Goal: Information Seeking & Learning: Learn about a topic

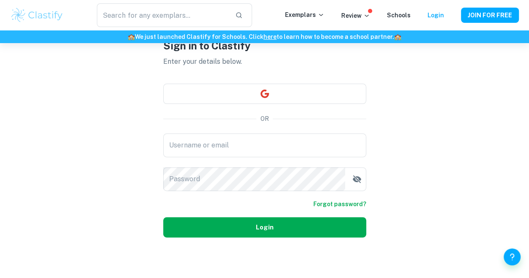
scroll to position [45, 0]
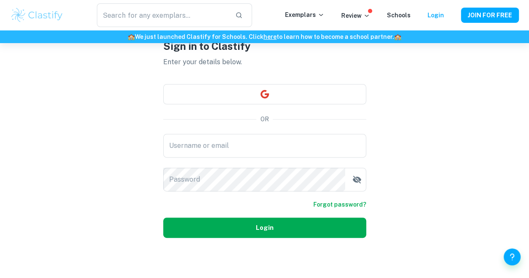
type input "[PERSON_NAME][EMAIL_ADDRESS][PERSON_NAME][DOMAIN_NAME]"
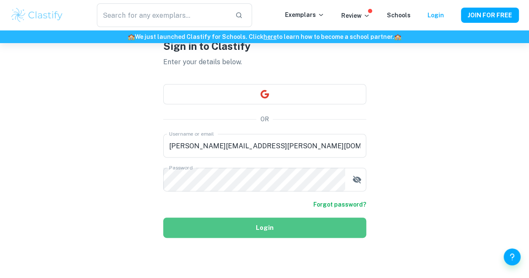
click at [232, 231] on button "Login" at bounding box center [264, 228] width 203 height 20
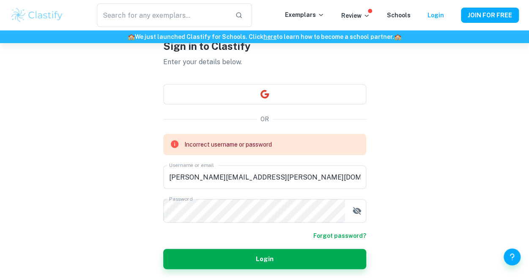
click at [351, 235] on link "Forgot password?" at bounding box center [340, 235] width 53 height 9
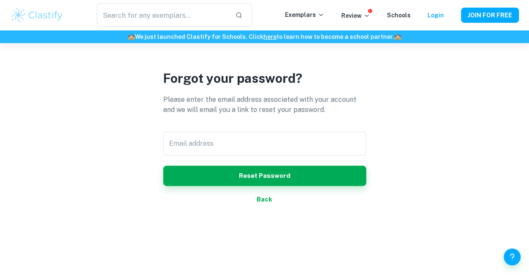
scroll to position [43, 0]
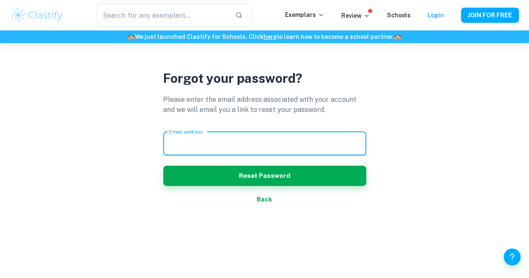
click at [245, 143] on input "Email address" at bounding box center [264, 144] width 203 height 24
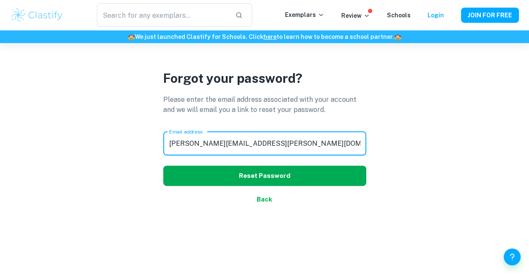
click at [251, 179] on button "Reset Password" at bounding box center [264, 176] width 203 height 20
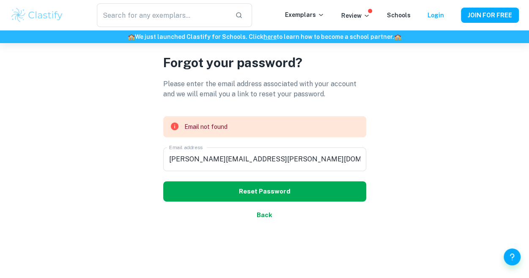
click at [251, 193] on button "Reset Password" at bounding box center [264, 192] width 203 height 20
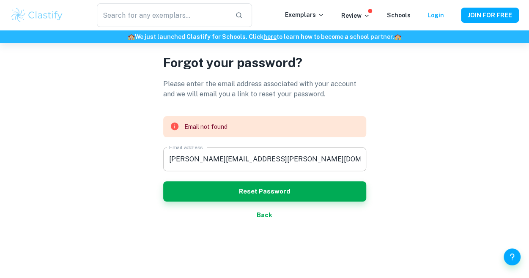
click at [218, 157] on input "[PERSON_NAME][EMAIL_ADDRESS][PERSON_NAME][DOMAIN_NAME]" at bounding box center [264, 160] width 203 height 24
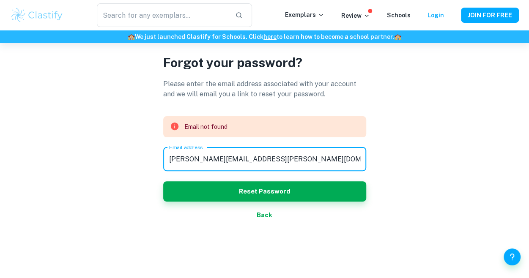
click at [218, 157] on input "[PERSON_NAME][EMAIL_ADDRESS][PERSON_NAME][DOMAIN_NAME]" at bounding box center [264, 160] width 203 height 24
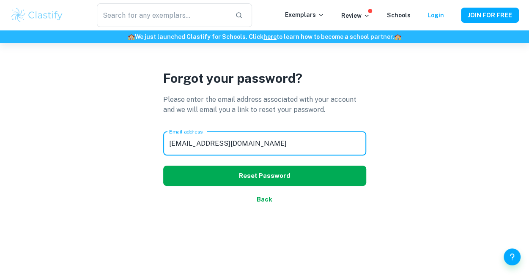
type input "[EMAIL_ADDRESS][DOMAIN_NAME]"
click at [249, 182] on button "Reset Password" at bounding box center [264, 176] width 203 height 20
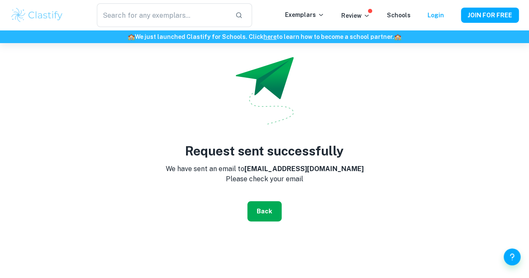
click at [269, 212] on button "Back" at bounding box center [265, 211] width 34 height 20
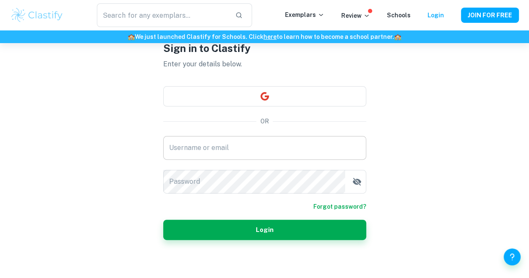
type input "[EMAIL_ADDRESS][DOMAIN_NAME]"
click at [255, 153] on input "[EMAIL_ADDRESS][DOMAIN_NAME]" at bounding box center [264, 148] width 203 height 24
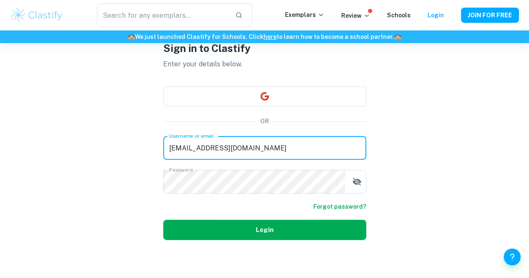
click at [191, 234] on button "Login" at bounding box center [264, 230] width 203 height 20
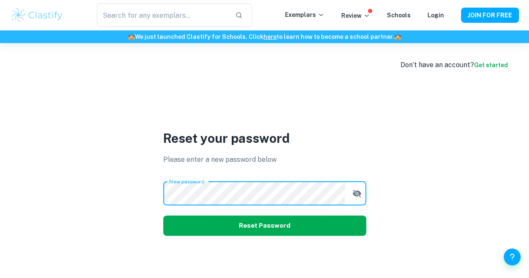
click at [182, 223] on button "Reset Password" at bounding box center [264, 226] width 203 height 20
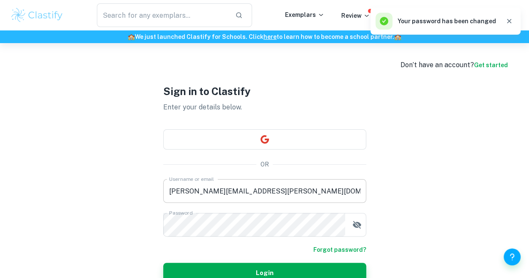
click at [228, 191] on input "[PERSON_NAME][EMAIL_ADDRESS][PERSON_NAME][DOMAIN_NAME]" at bounding box center [264, 191] width 203 height 24
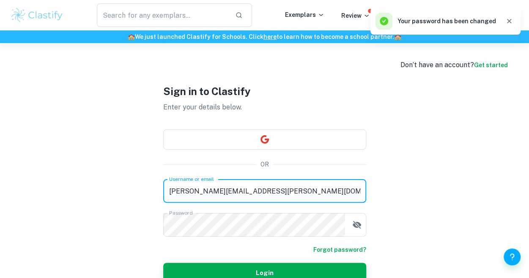
click at [228, 191] on input "[PERSON_NAME][EMAIL_ADDRESS][PERSON_NAME][DOMAIN_NAME]" at bounding box center [264, 191] width 203 height 24
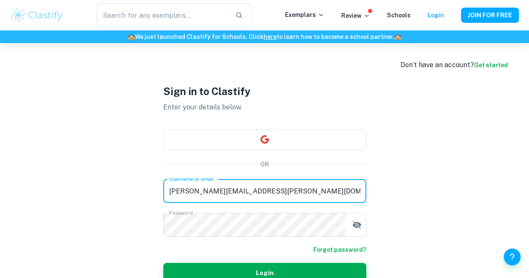
click at [228, 191] on input "[PERSON_NAME][EMAIL_ADDRESS][PERSON_NAME][DOMAIN_NAME]" at bounding box center [264, 191] width 203 height 24
type input "[EMAIL_ADDRESS][DOMAIN_NAME]"
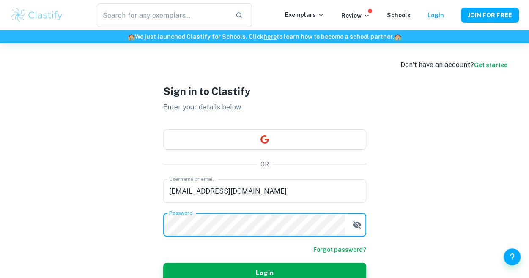
click at [163, 263] on button "Login" at bounding box center [264, 273] width 203 height 20
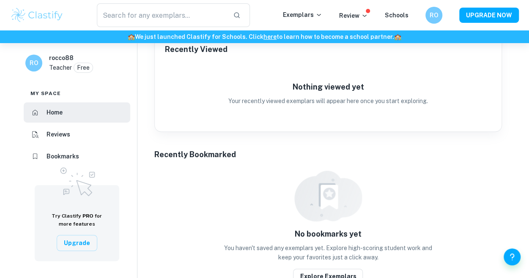
scroll to position [371, 0]
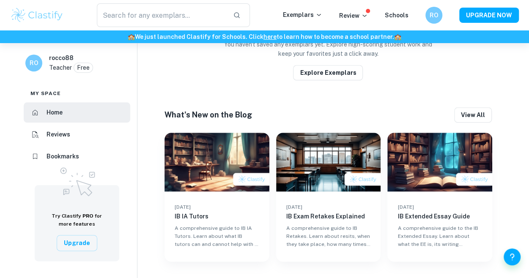
click at [36, 63] on h6 "RO" at bounding box center [34, 62] width 10 height 9
click at [215, 16] on input "text" at bounding box center [162, 15] width 130 height 24
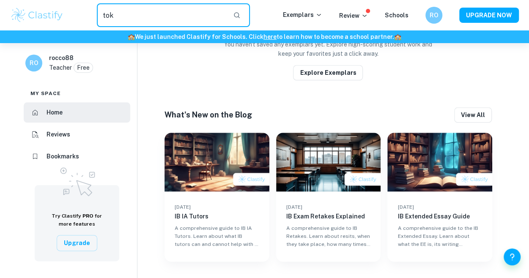
type input "tok"
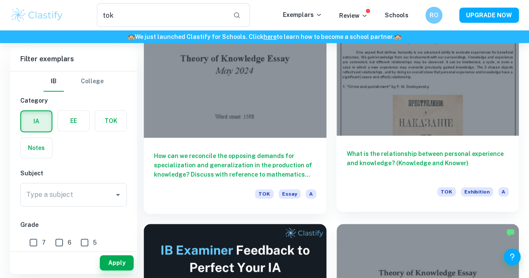
scroll to position [91, 0]
click at [392, 156] on h6 "What is the relationship between personal experience and knowledge? (Knowledge …" at bounding box center [428, 164] width 162 height 28
